Goal: Navigation & Orientation: Find specific page/section

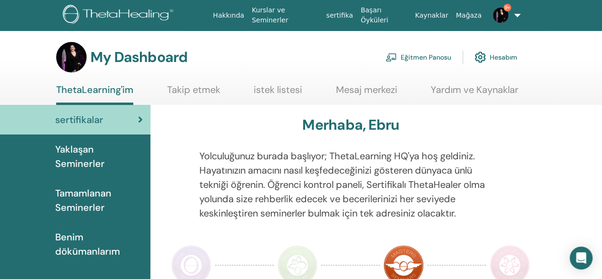
click at [425, 54] on link "Eğitmen Panosu" at bounding box center [419, 57] width 66 height 21
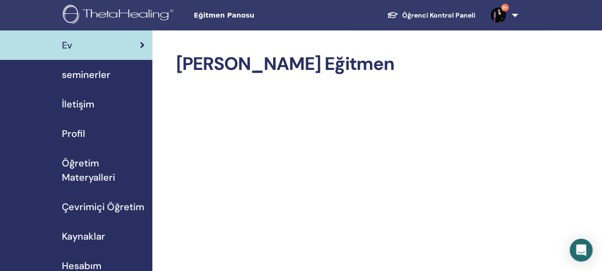
click at [94, 74] on span "seminerler" at bounding box center [86, 75] width 49 height 14
